Goal: Find specific page/section: Find specific page/section

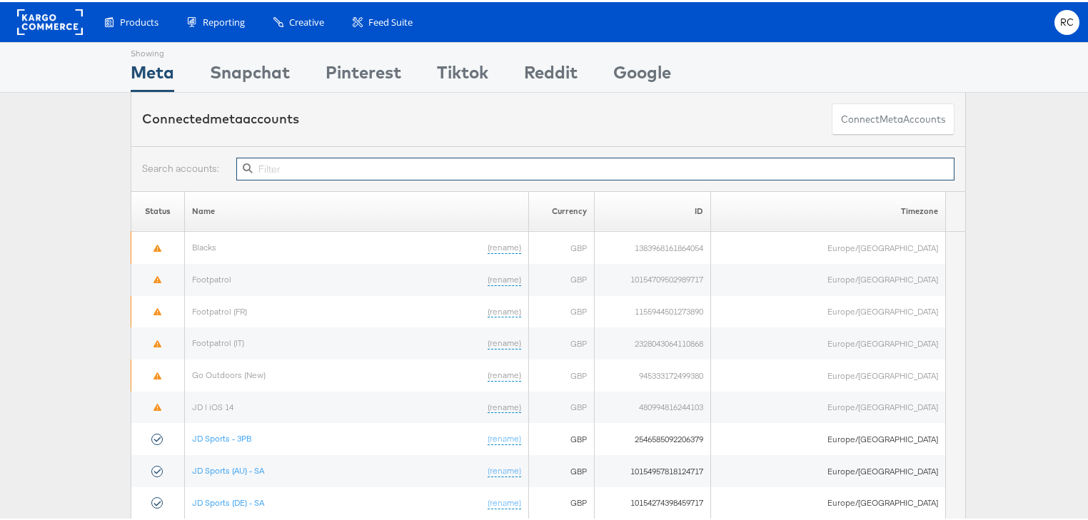
click at [694, 176] on input "text" at bounding box center [595, 167] width 718 height 23
click at [695, 168] on input "text" at bounding box center [595, 167] width 718 height 23
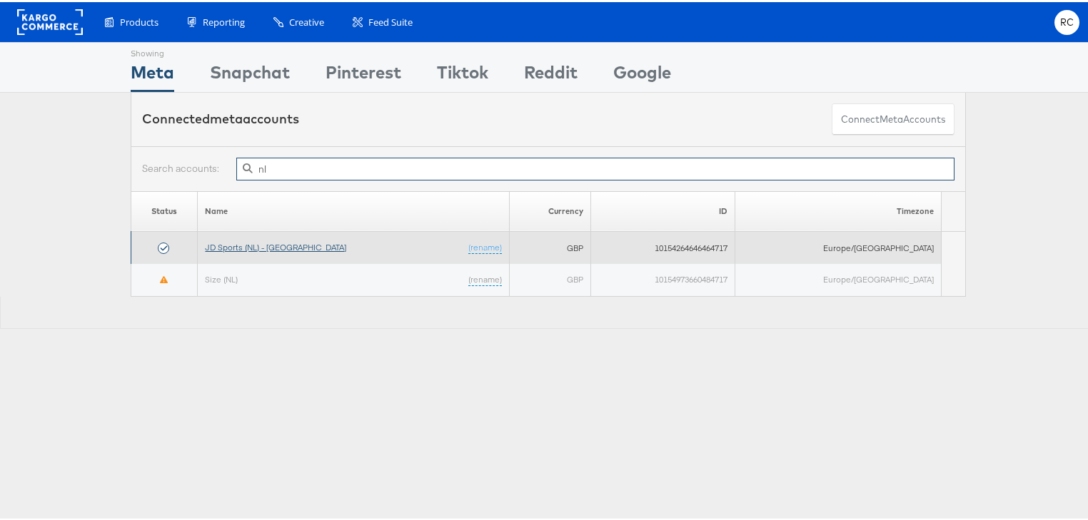
type input "nl"
click at [260, 243] on link "JD Sports (NL) - [GEOGRAPHIC_DATA]" at bounding box center [275, 245] width 141 height 11
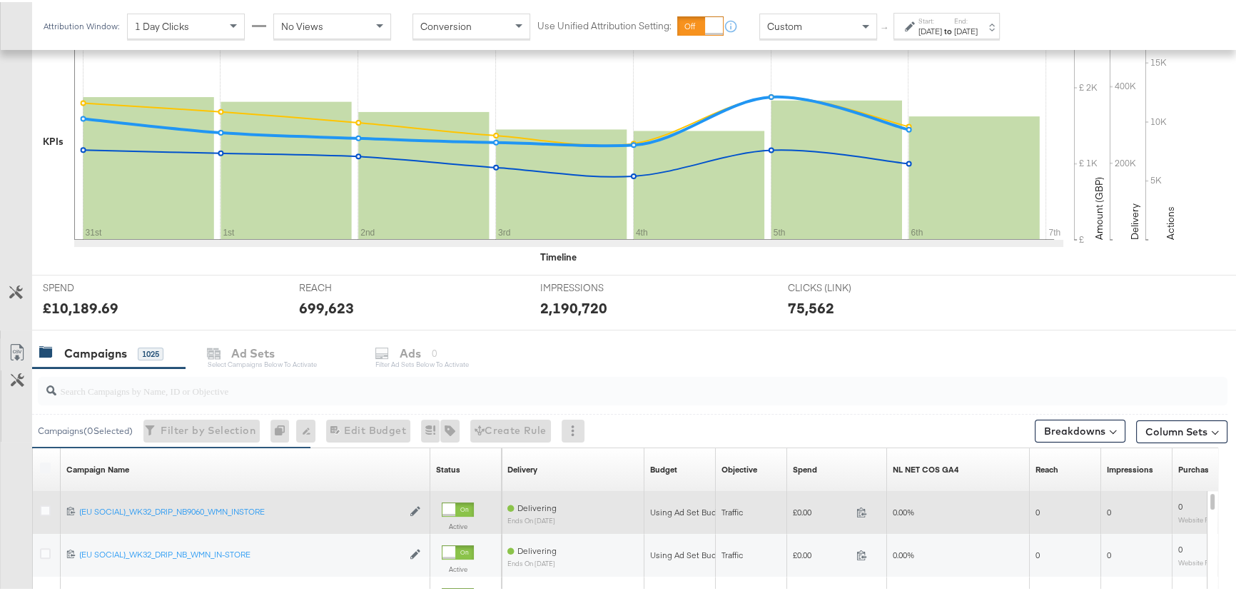
scroll to position [448, 0]
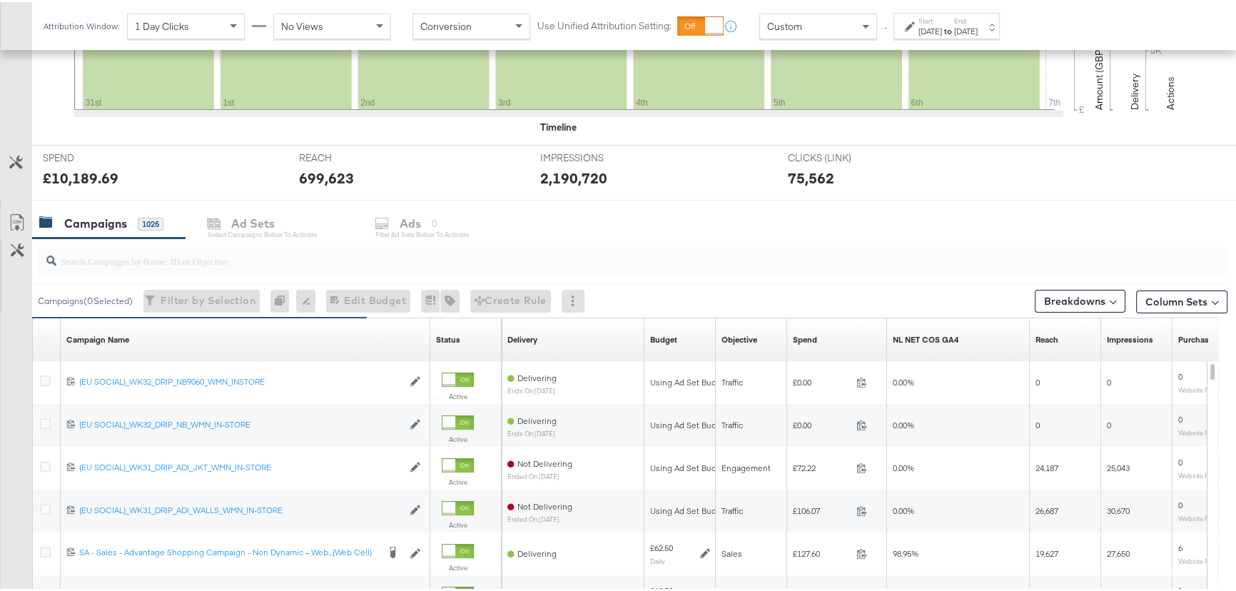
click at [355, 261] on input "search" at bounding box center [588, 253] width 1064 height 28
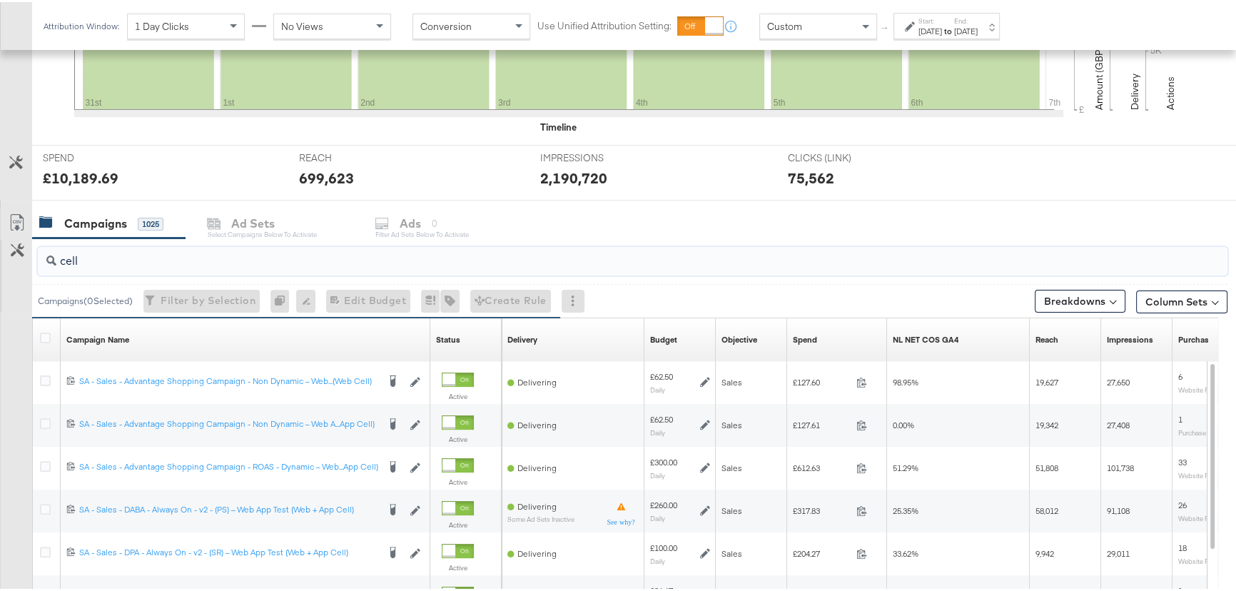
scroll to position [253, 0]
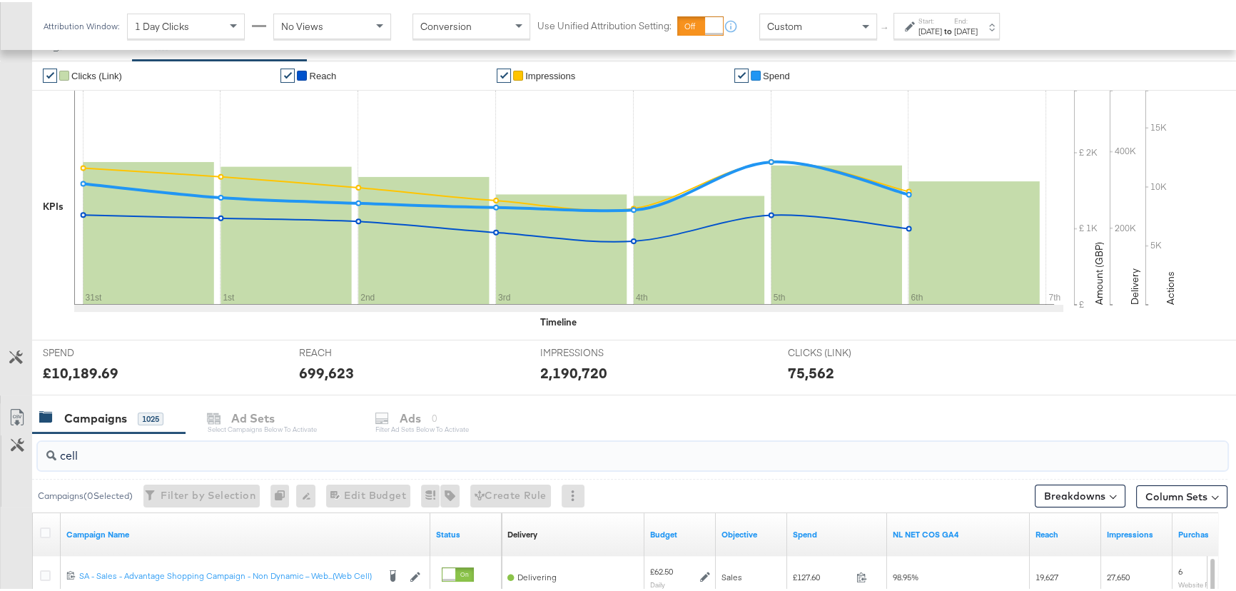
type input "cell"
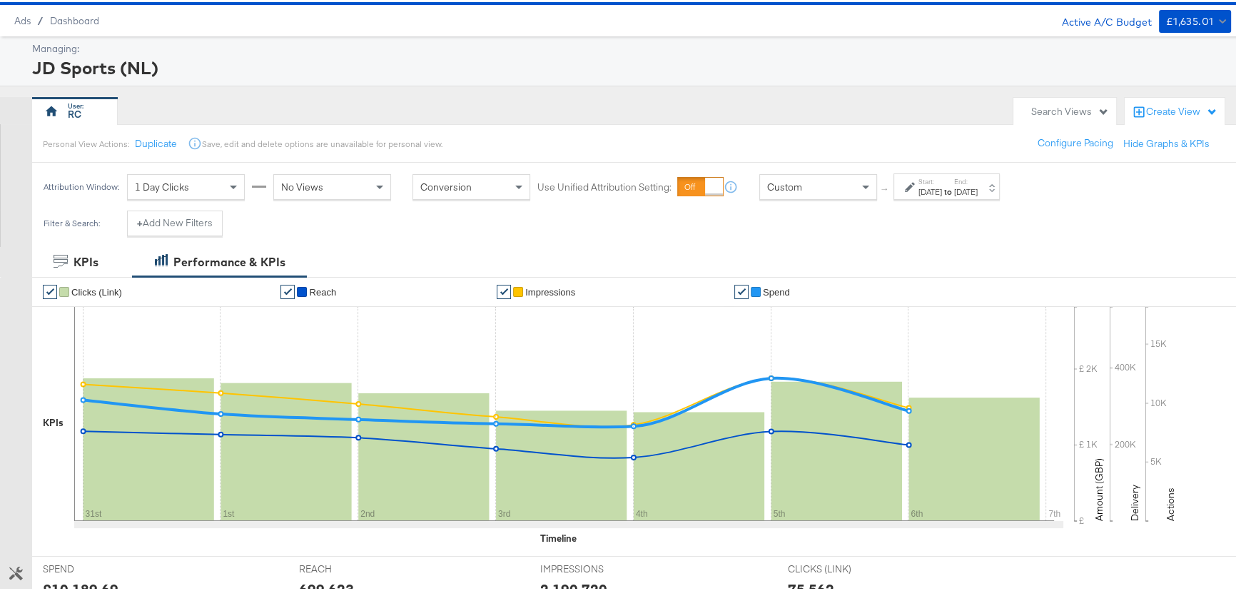
scroll to position [0, 0]
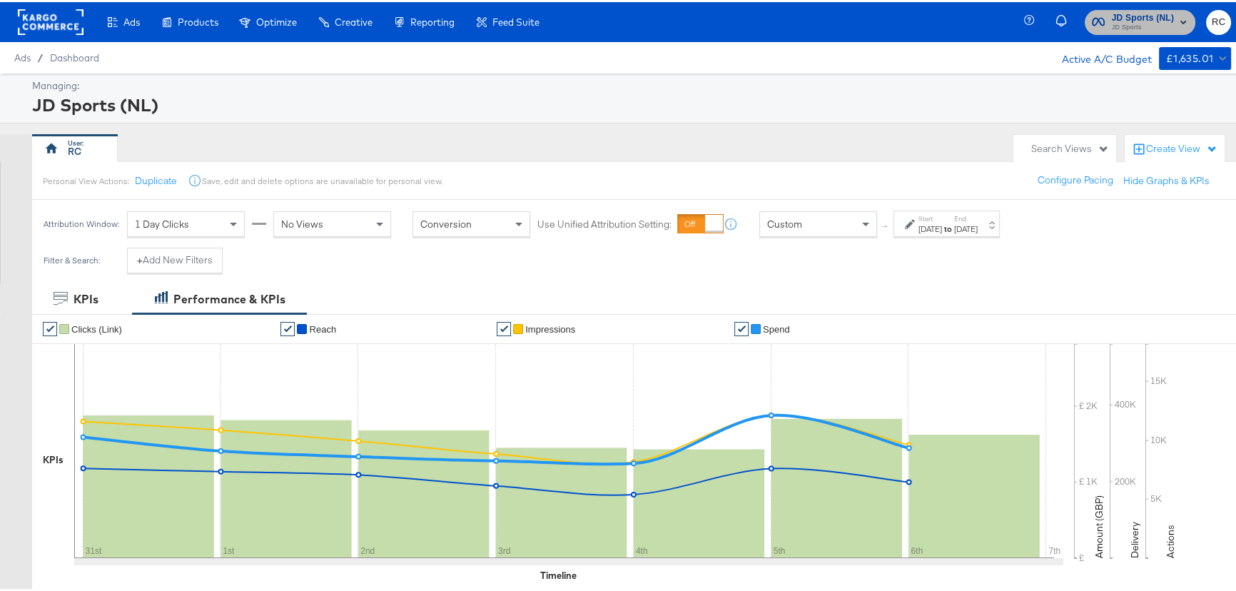
click at [1141, 19] on span "JD Sports (NL)" at bounding box center [1143, 16] width 63 height 15
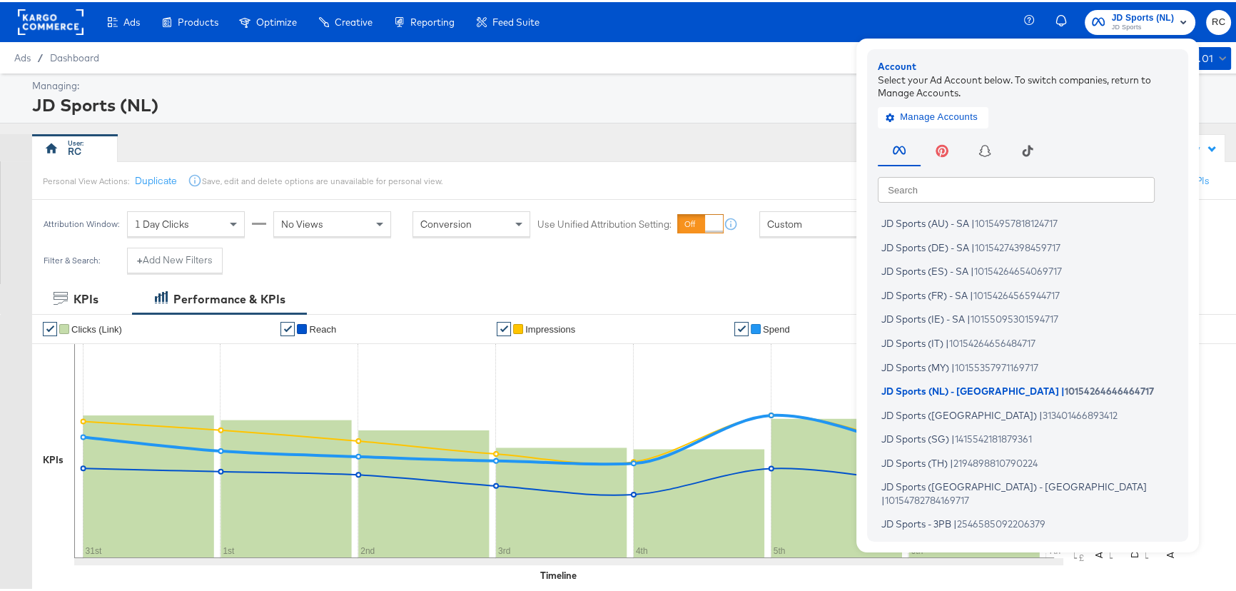
click at [970, 181] on input "text" at bounding box center [1016, 187] width 277 height 26
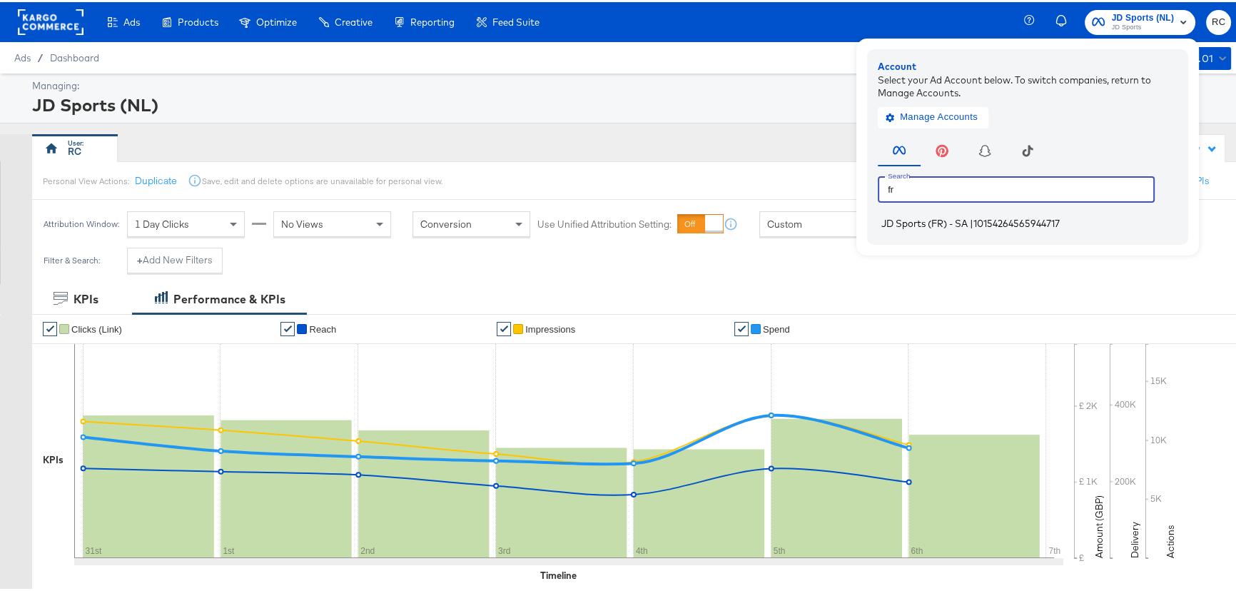
type input "fr"
click at [958, 222] on span "JD Sports (FR) - SA" at bounding box center [925, 221] width 86 height 11
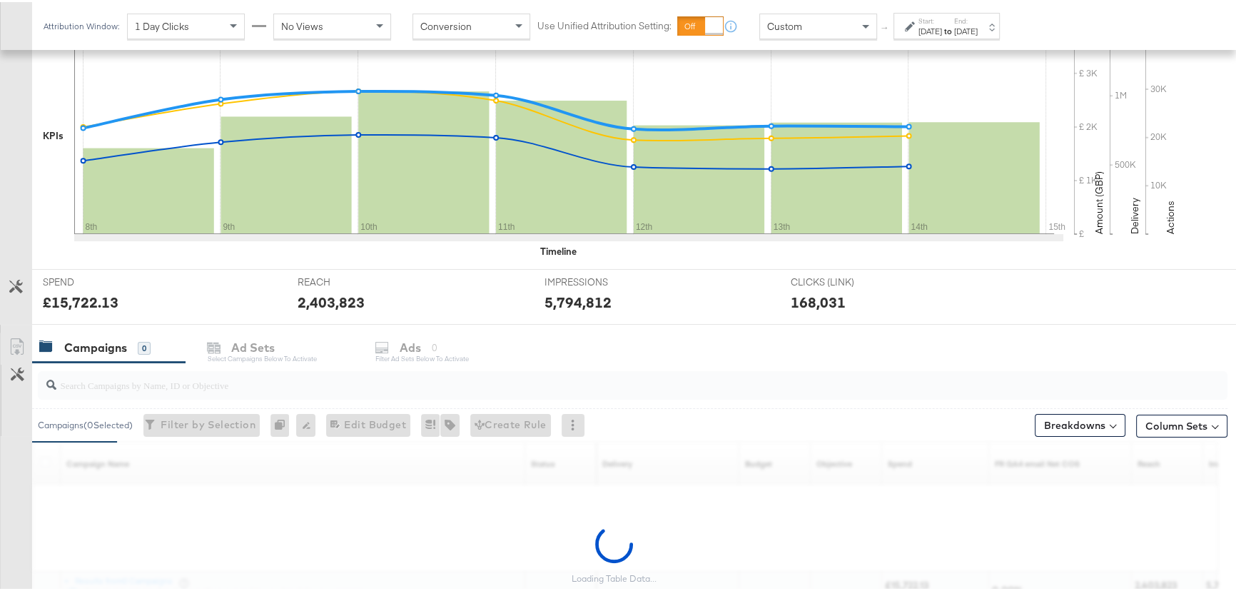
scroll to position [448, 0]
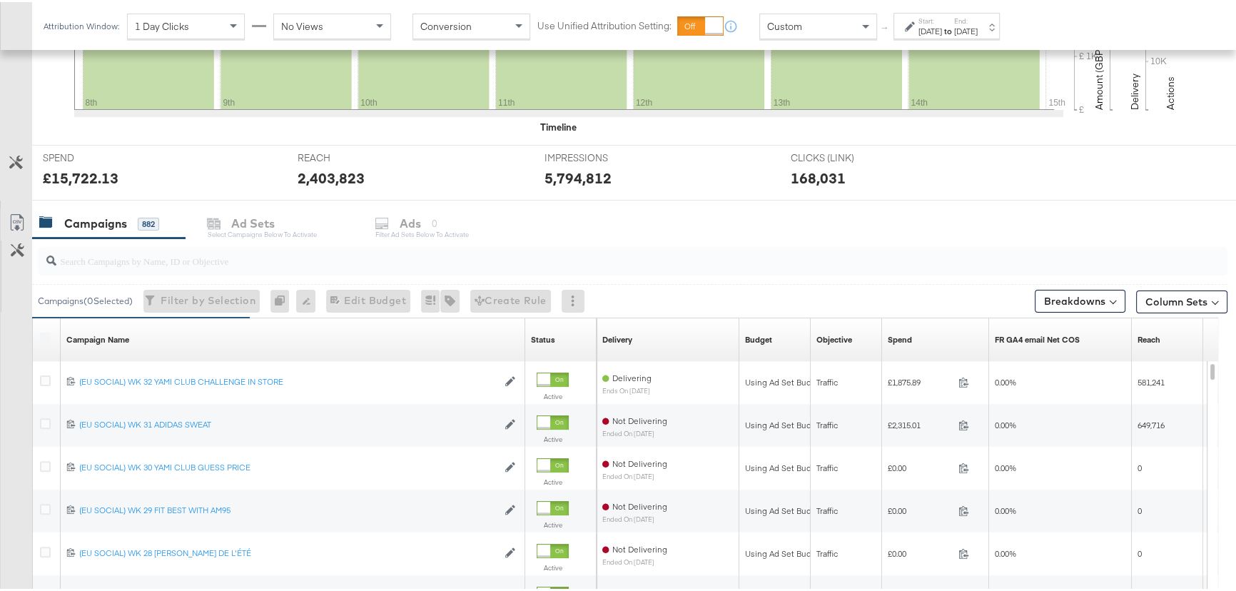
click at [205, 258] on input "search" at bounding box center [588, 253] width 1064 height 28
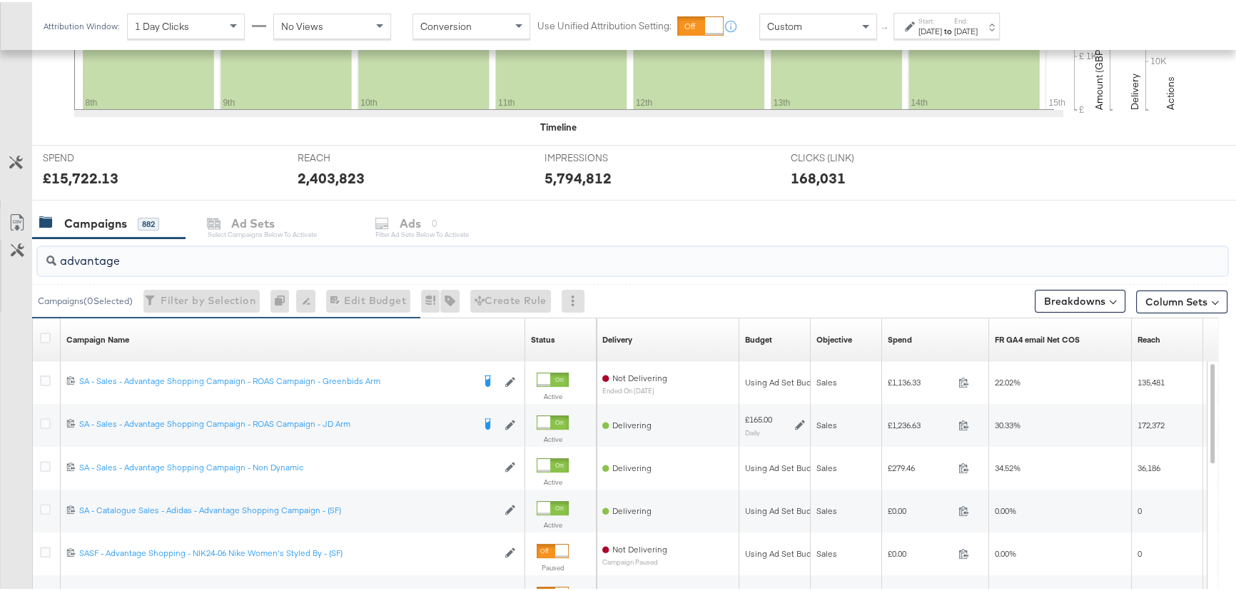
type input "advantage"
click at [942, 20] on label "Start:" at bounding box center [931, 18] width 24 height 9
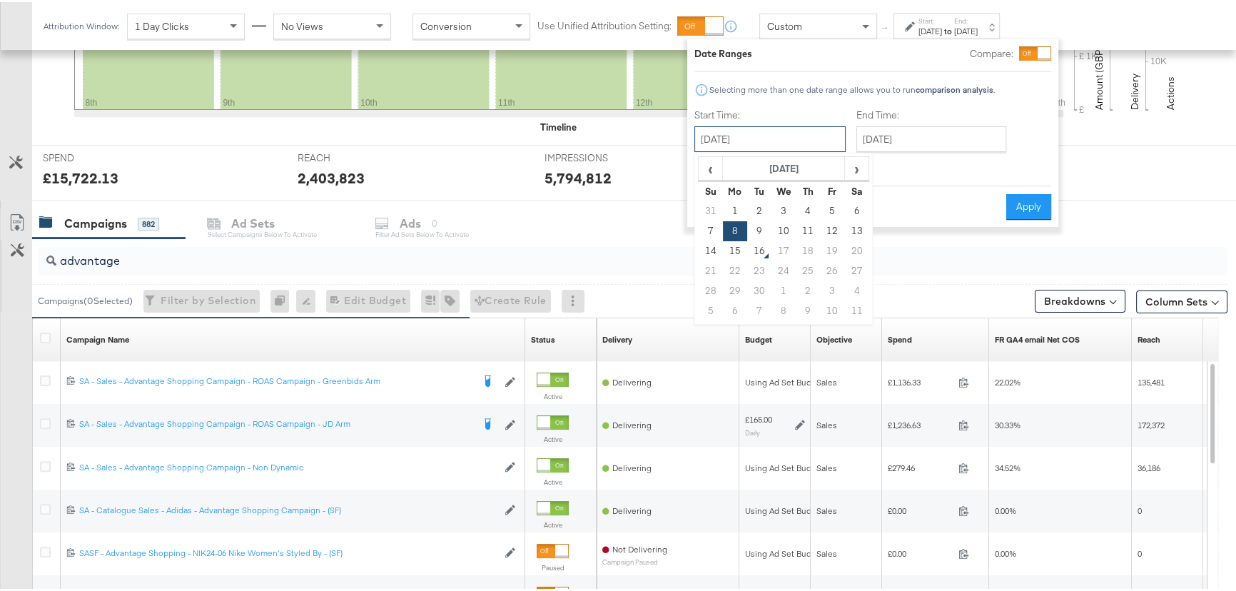
click at [783, 131] on input "[DATE]" at bounding box center [770, 137] width 151 height 26
click at [710, 230] on td "7" at bounding box center [711, 229] width 24 height 20
type input "[DATE]"
click at [924, 148] on input "[DATE]" at bounding box center [932, 137] width 150 height 26
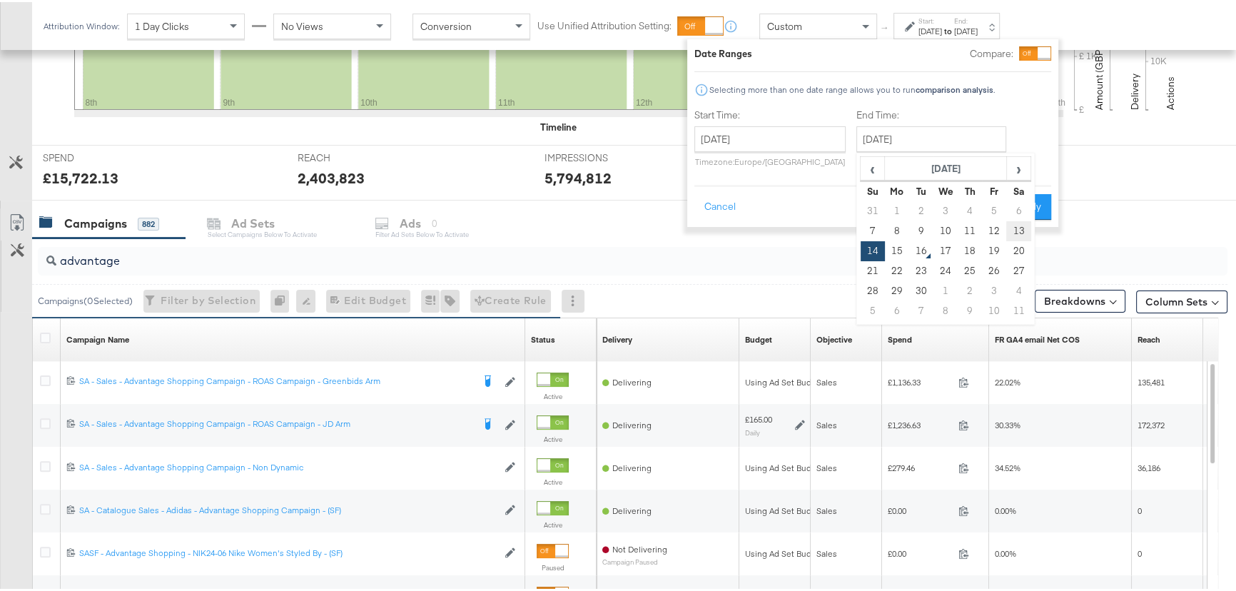
click at [1009, 225] on td "13" at bounding box center [1018, 229] width 24 height 20
type input "[DATE]"
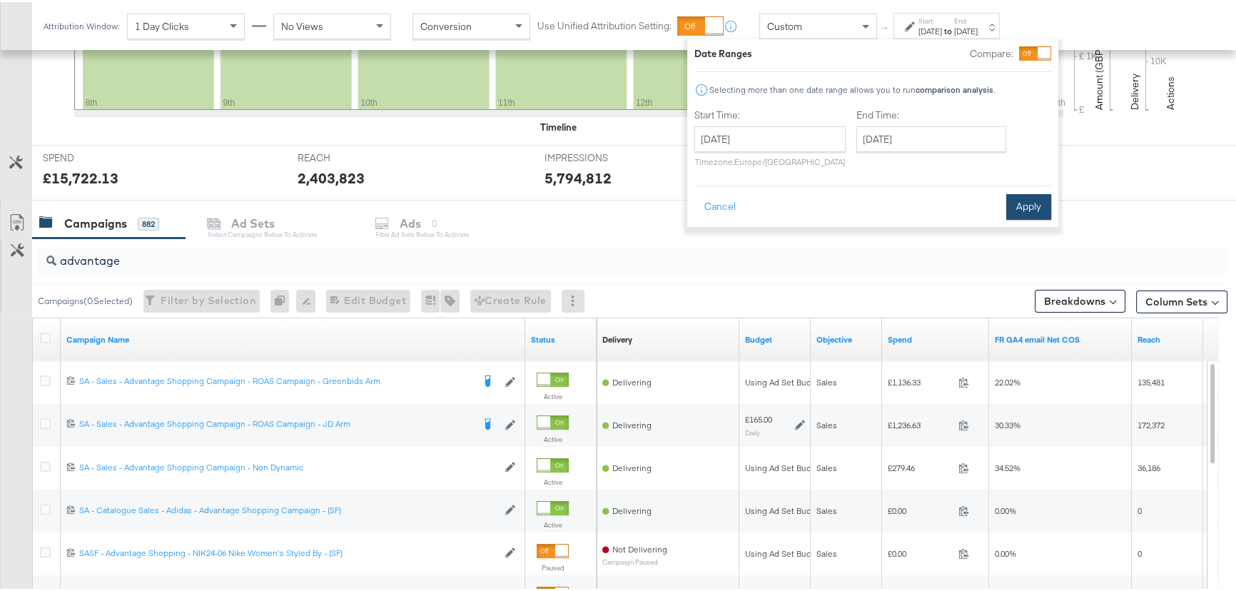
click at [1028, 198] on button "Apply" at bounding box center [1028, 205] width 45 height 26
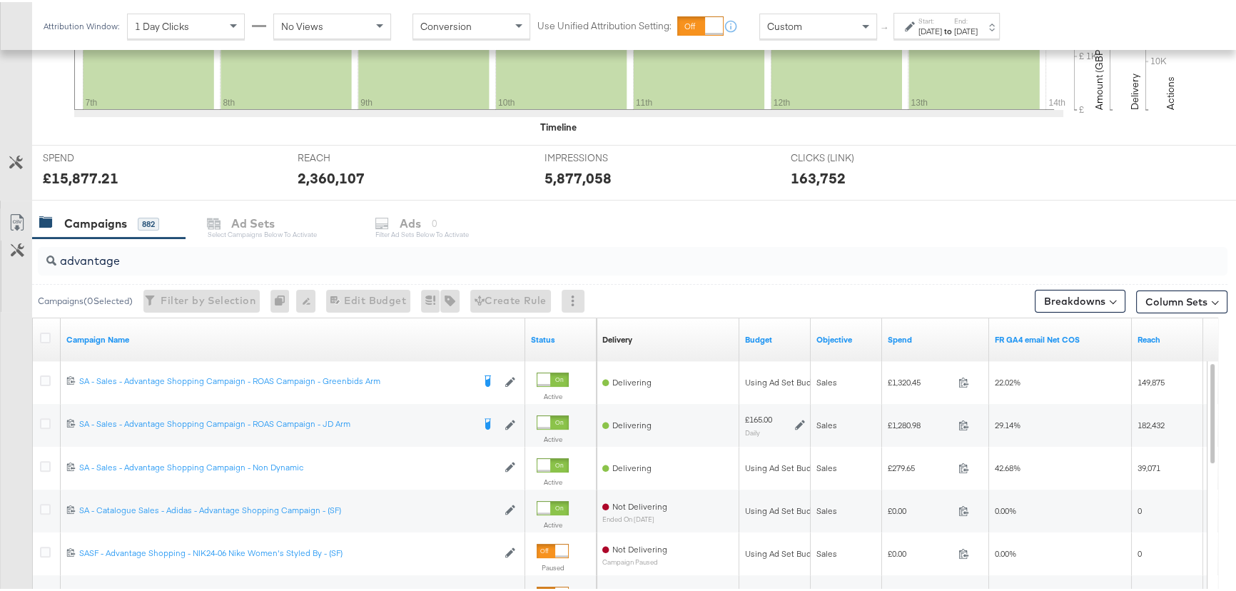
click at [666, 209] on div "Campaigns 882 Ad Sets Select Campaigns below to activate Ads 0 Filter Ad Sets b…" at bounding box center [638, 221] width 1213 height 31
drag, startPoint x: 163, startPoint y: 257, endPoint x: 0, endPoint y: 256, distance: 163.5
click at [0, 256] on div "advantage Campaigns ( 0 Selected) Filter by Selection Filter 0 campaigns 0 Rena…" at bounding box center [614, 490] width 1228 height 508
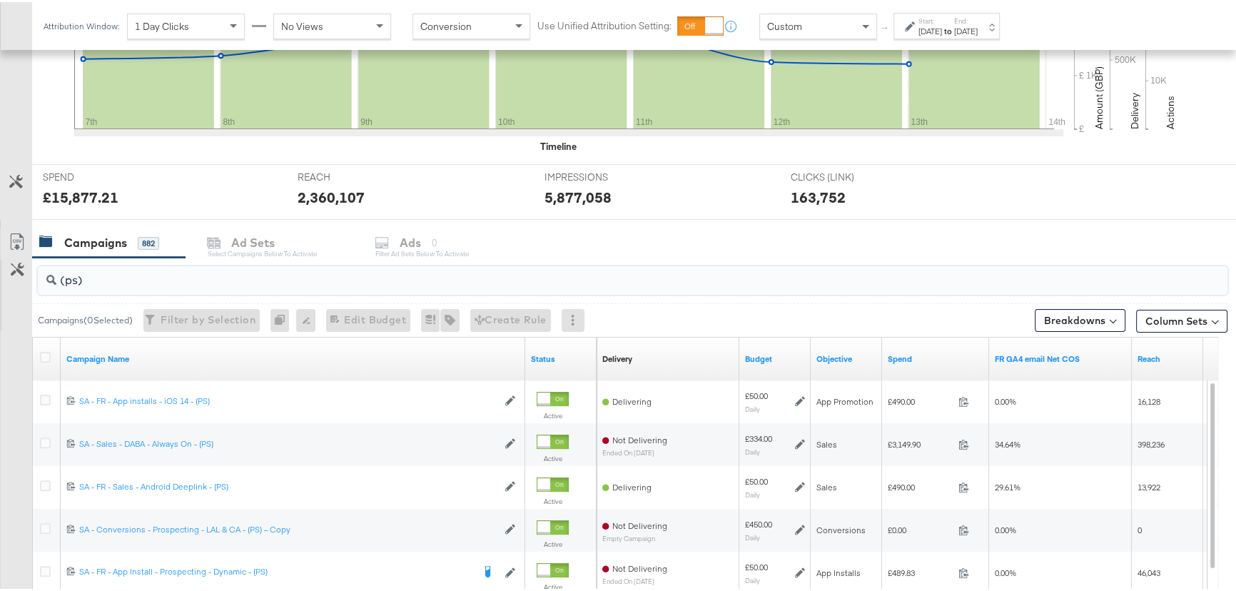
scroll to position [584, 0]
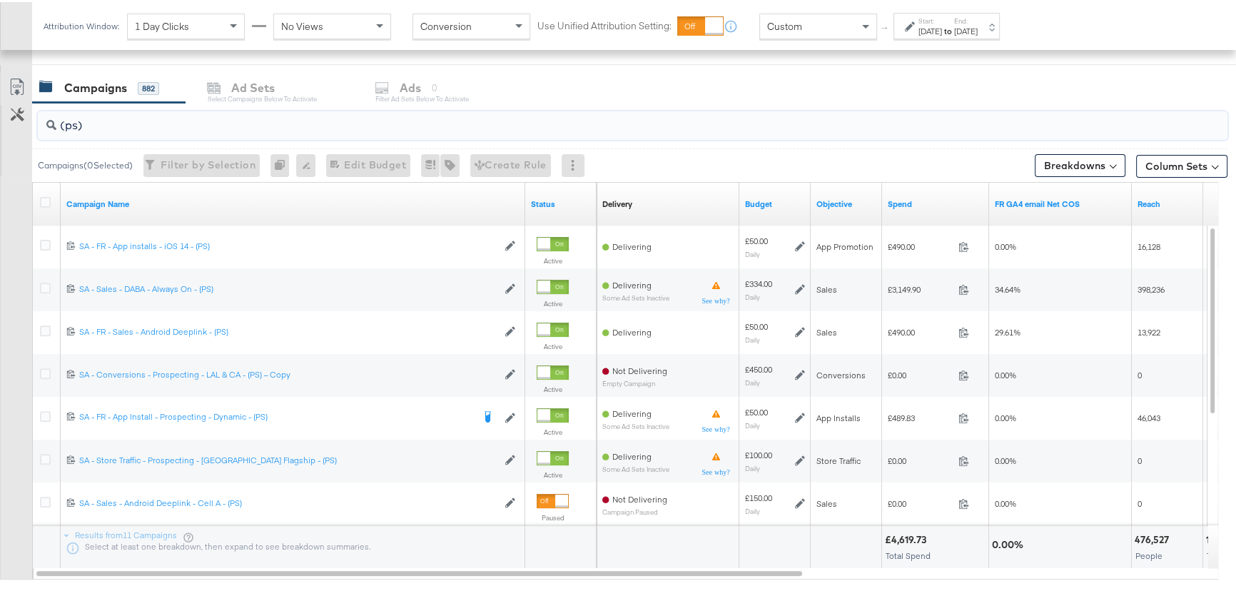
type input "(ps)"
click at [942, 25] on div "[DATE]" at bounding box center [931, 29] width 24 height 11
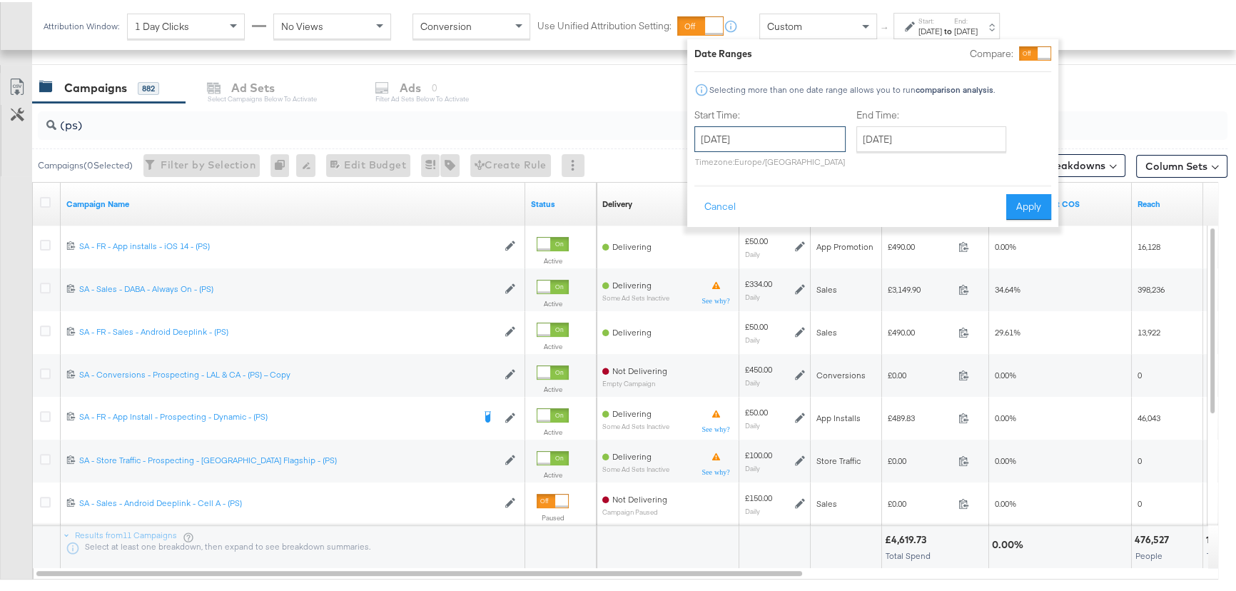
click at [834, 140] on input "[DATE]" at bounding box center [770, 137] width 151 height 26
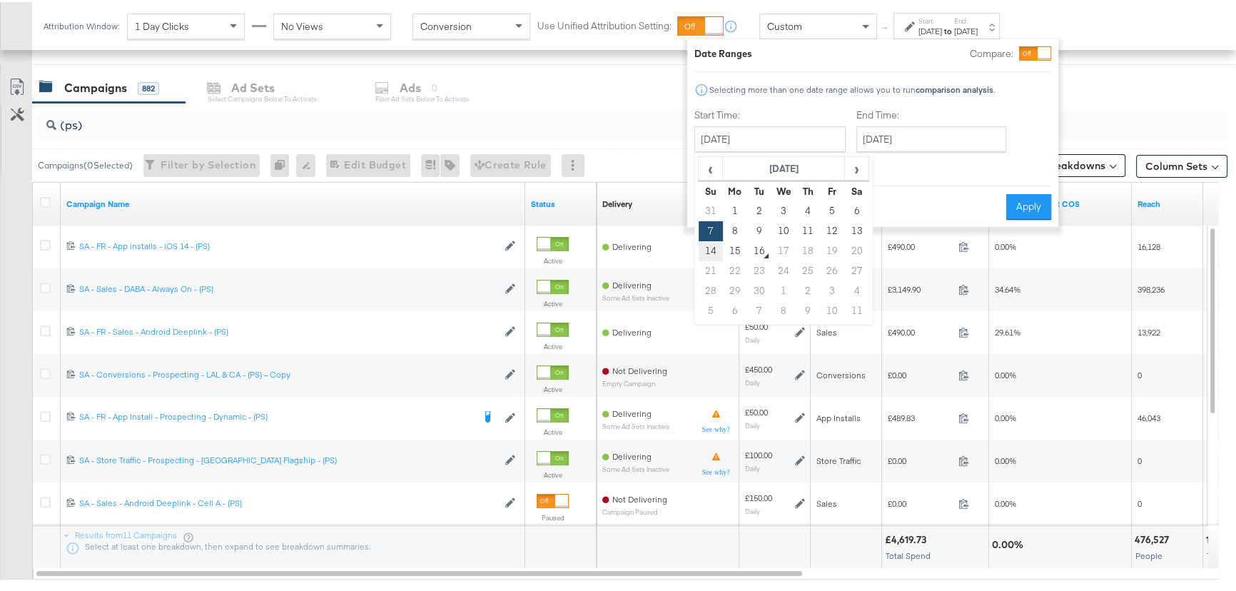
click at [707, 248] on td "14" at bounding box center [711, 249] width 24 height 20
type input "[DATE]"
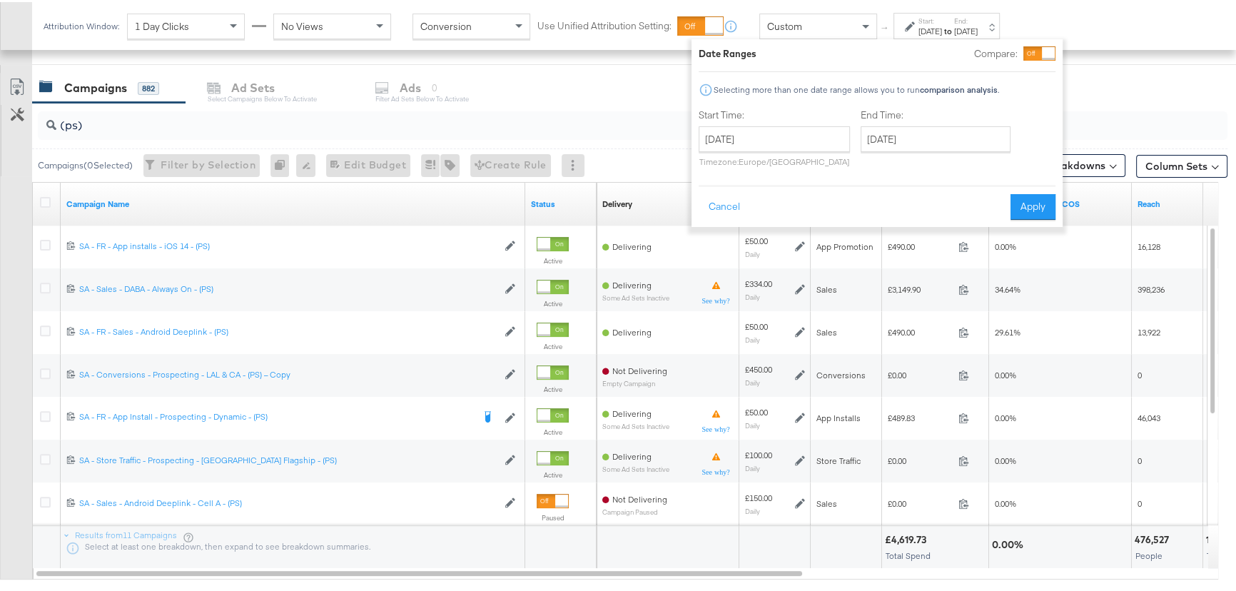
click at [1001, 123] on div "End Time: [DATE] ‹ [DATE] › Su Mo Tu We Th Fr Sa 31 1 2 3 4 5 6 7 8 9 10 11 12 …" at bounding box center [939, 138] width 156 height 65
click at [979, 135] on input "[DATE]" at bounding box center [936, 137] width 150 height 26
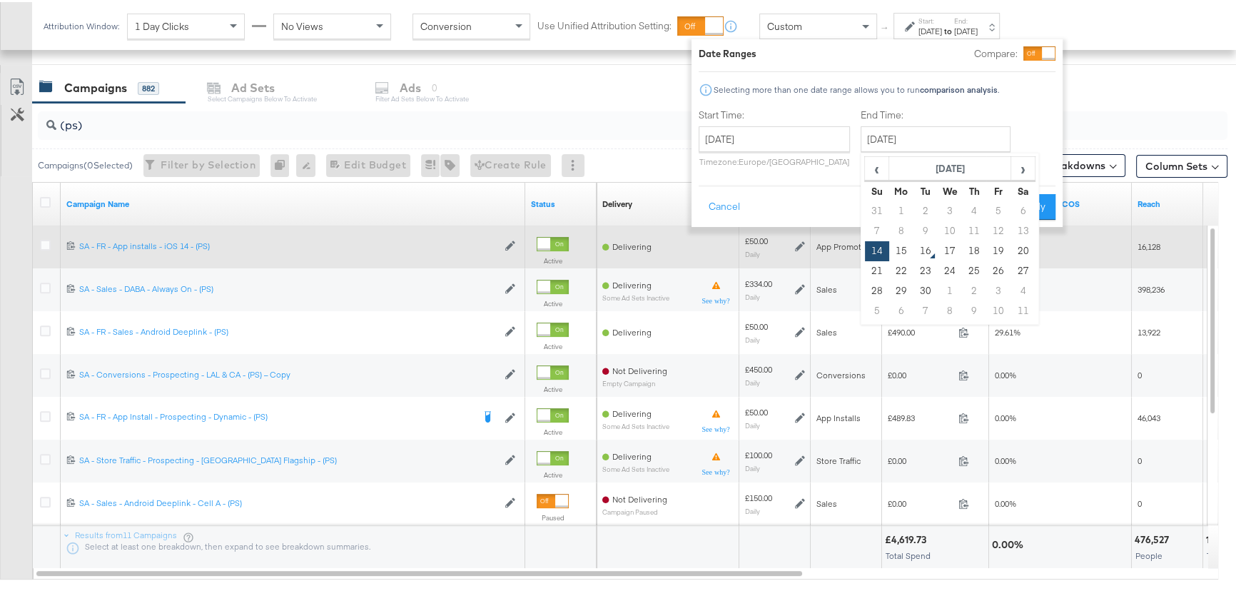
click at [904, 248] on td "15" at bounding box center [901, 249] width 24 height 20
type input "[DATE]"
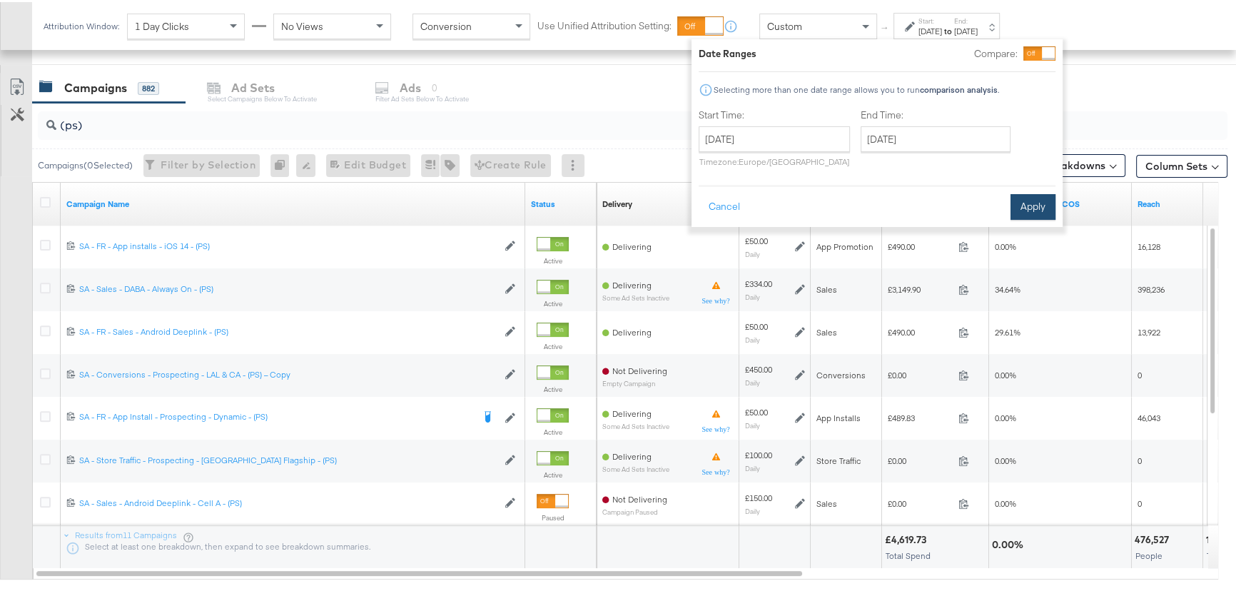
click at [1031, 201] on button "Apply" at bounding box center [1033, 205] width 45 height 26
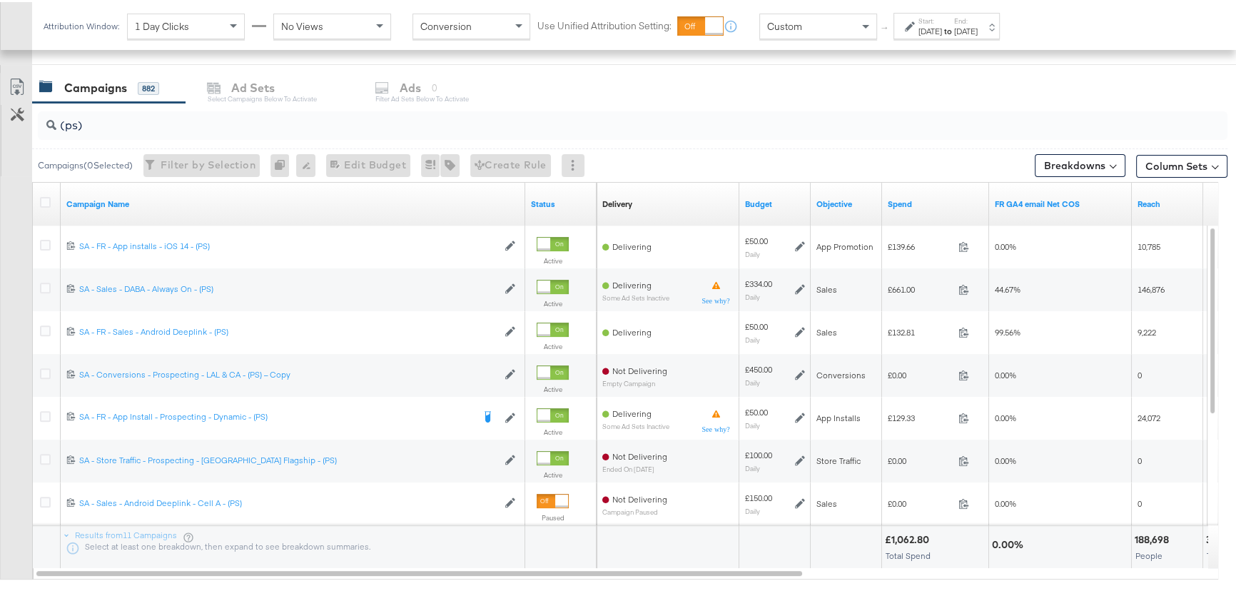
click at [1021, 89] on div "Campaigns 882 Ad Sets Select Campaigns below to activate Ads 0 Filter Ad Sets b…" at bounding box center [638, 86] width 1213 height 31
